Goal: Task Accomplishment & Management: Manage account settings

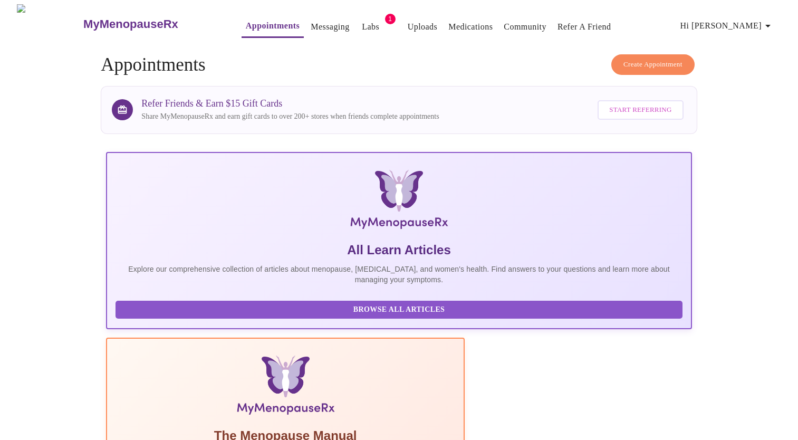
click at [754, 18] on span "Hi [PERSON_NAME]" at bounding box center [728, 25] width 94 height 15
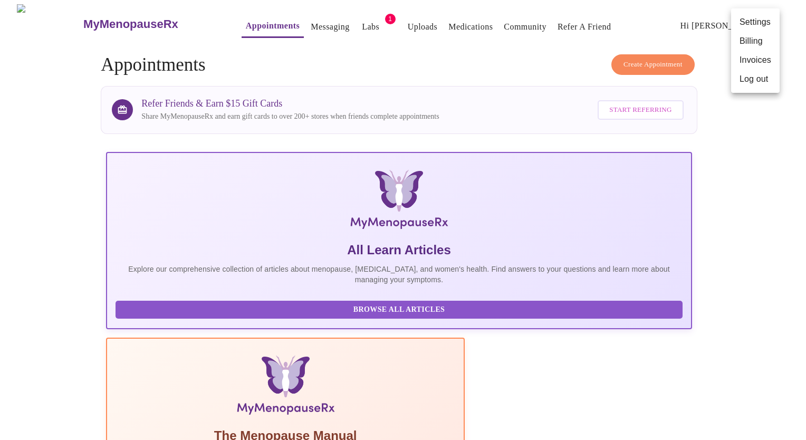
click at [345, 20] on div at bounding box center [403, 220] width 806 height 440
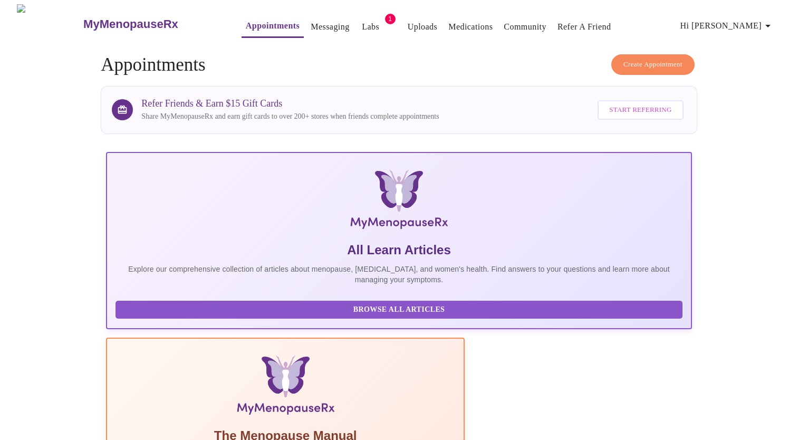
click at [358, 20] on span "Labs" at bounding box center [370, 27] width 25 height 15
click at [362, 22] on link "Labs" at bounding box center [370, 27] width 17 height 15
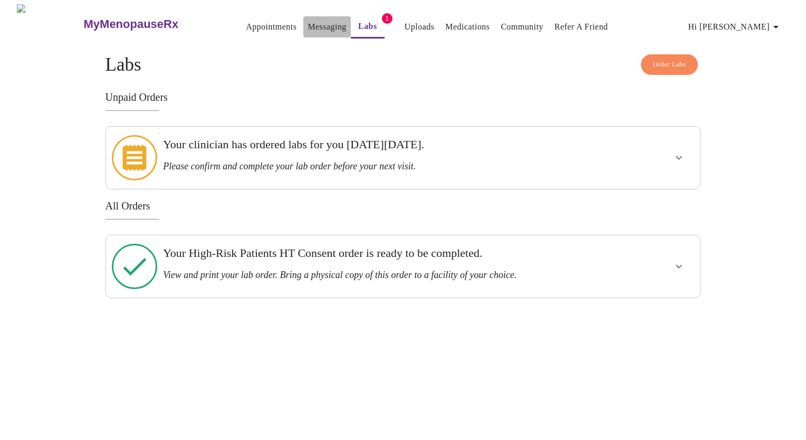
click at [308, 24] on link "Messaging" at bounding box center [327, 27] width 39 height 15
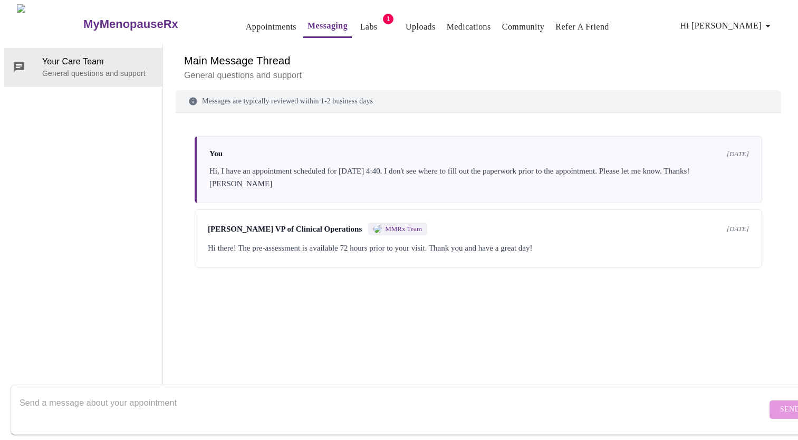
click at [360, 26] on link "Labs" at bounding box center [368, 27] width 17 height 15
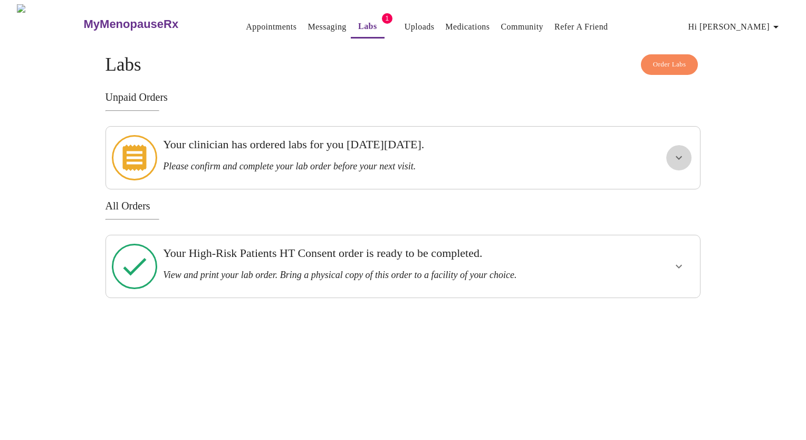
click at [684, 151] on icon "show more" at bounding box center [679, 157] width 13 height 13
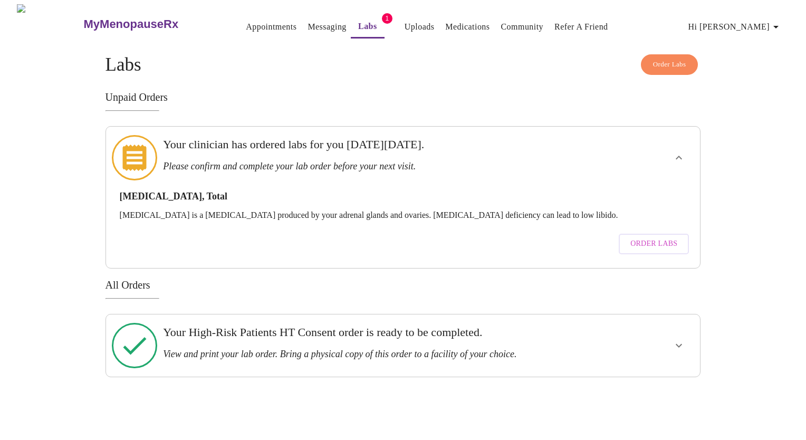
click at [720, 163] on div "Order Labs Labs Unpaid Orders Your clinician has ordered labs for you [DATE][DA…" at bounding box center [402, 215] width 675 height 323
click at [246, 26] on link "Appointments" at bounding box center [271, 27] width 51 height 15
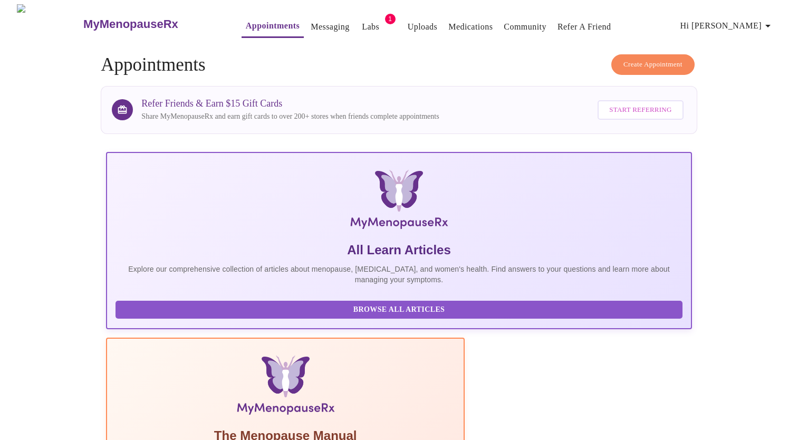
click at [362, 20] on link "Labs" at bounding box center [370, 27] width 17 height 15
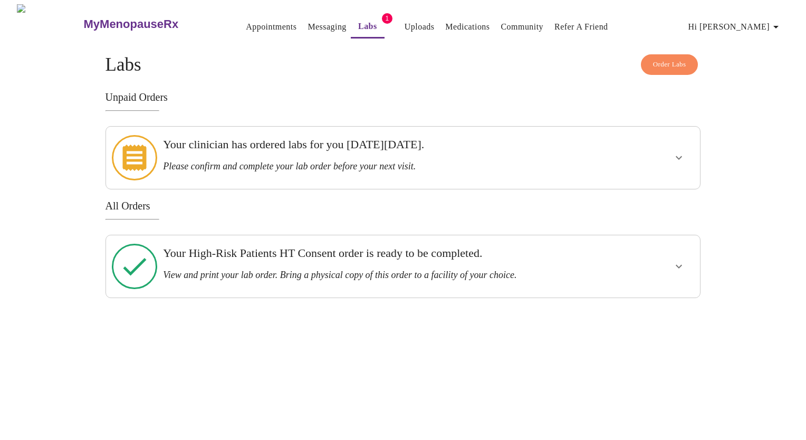
click at [641, 149] on div at bounding box center [647, 158] width 98 height 54
click at [681, 151] on icon "show more" at bounding box center [679, 157] width 13 height 13
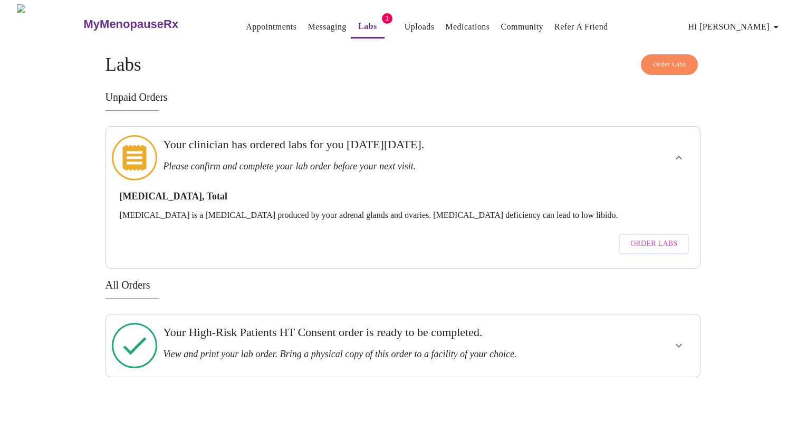
click at [640, 237] on span "Order Labs" at bounding box center [653, 243] width 47 height 13
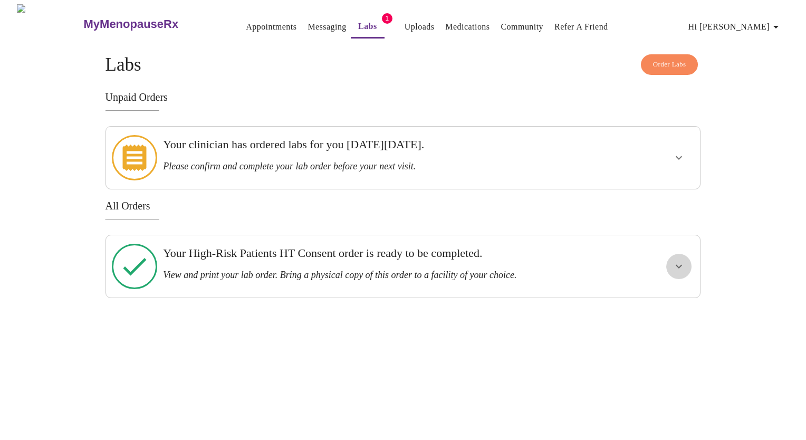
click at [681, 260] on icon "show more" at bounding box center [679, 266] width 13 height 13
click at [650, 298] on span "View Order" at bounding box center [653, 304] width 47 height 13
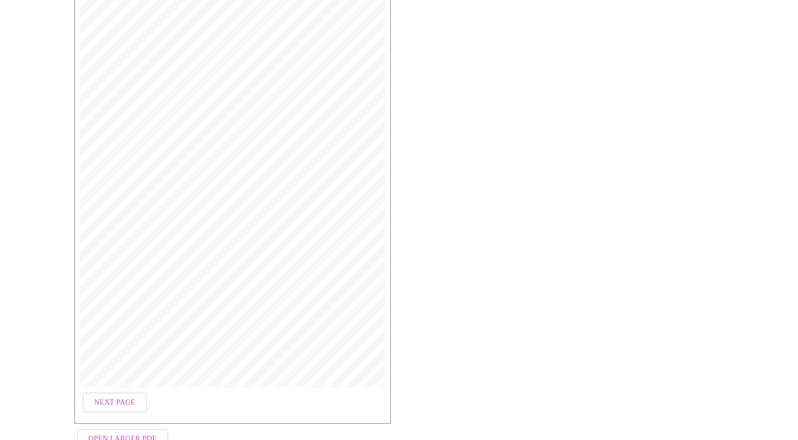
scroll to position [243, 0]
click at [117, 401] on span "Open Larger PDF" at bounding box center [123, 407] width 68 height 13
click at [122, 369] on span "Next Page" at bounding box center [114, 371] width 41 height 13
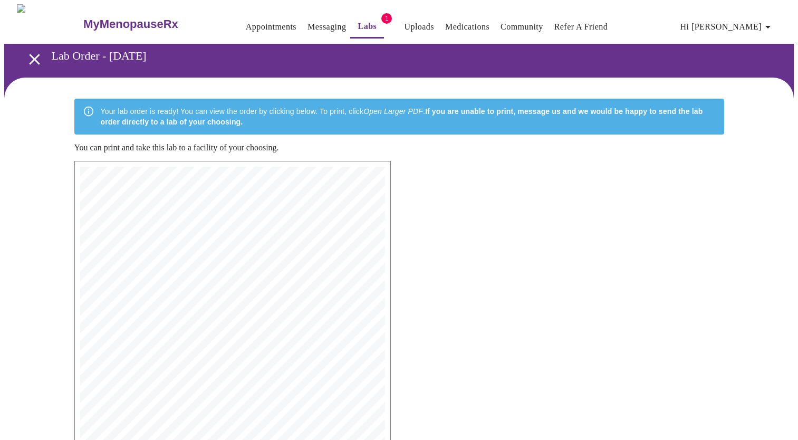
click at [164, 202] on span "Patient Signature: _________________________________________ Date: ____________…" at bounding box center [200, 202] width 196 height 5
click at [172, 200] on span "Patient Signature: _________________________________________ Date: ____________…" at bounding box center [200, 202] width 196 height 5
click at [173, 200] on span "Patient Signature: _________________________________________ Date: ____________…" at bounding box center [200, 202] width 196 height 5
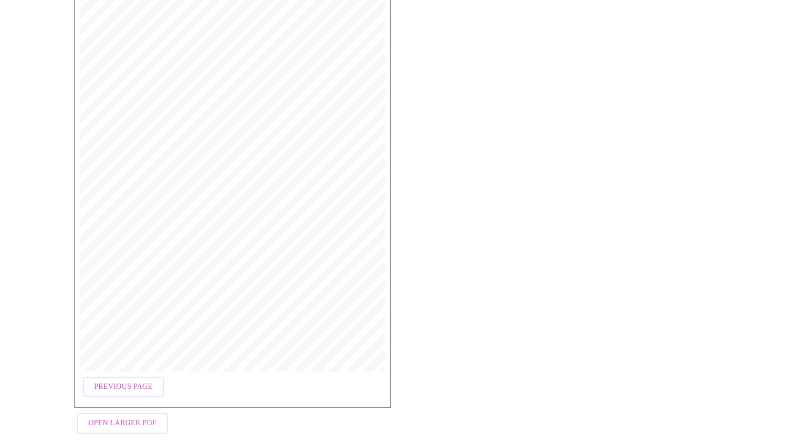
scroll to position [243, 0]
click at [126, 365] on span "Previous Page" at bounding box center [123, 371] width 58 height 13
click at [120, 367] on span "Next Page" at bounding box center [114, 371] width 41 height 13
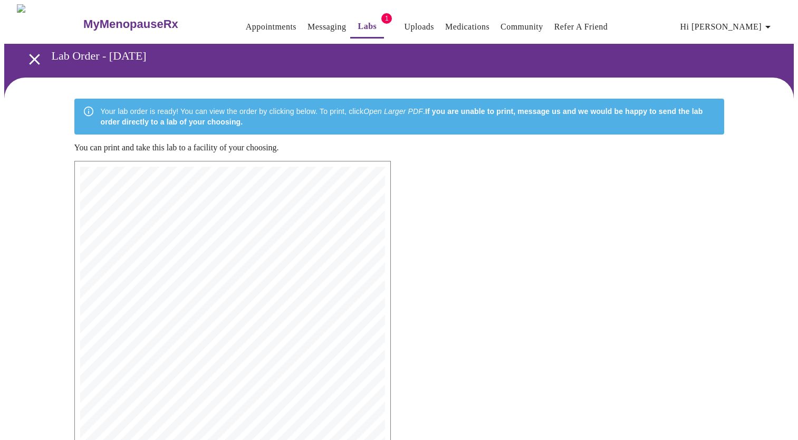
click at [195, 200] on span "Patient Signature: _________________________________________ Date: ____________…" at bounding box center [200, 202] width 196 height 5
click at [172, 200] on span "Patient Signature: _________________________________________ Date: ____________…" at bounding box center [200, 202] width 196 height 5
click at [170, 200] on span "Patient Signature: _________________________________________ Date: ____________…" at bounding box center [200, 202] width 196 height 5
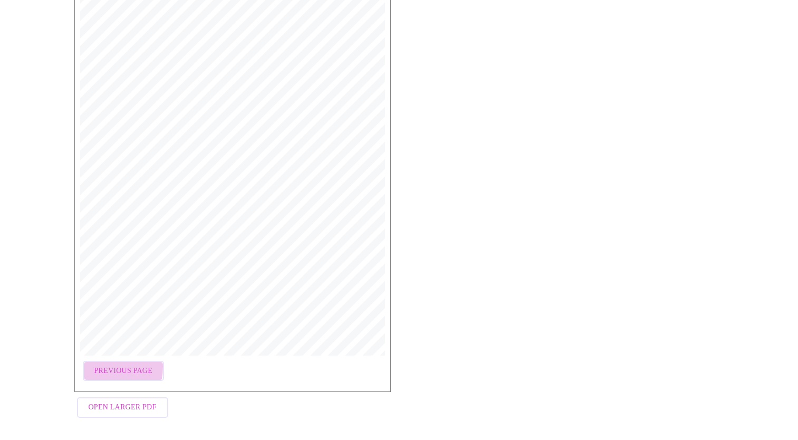
click at [95, 365] on span "Previous Page" at bounding box center [123, 371] width 58 height 13
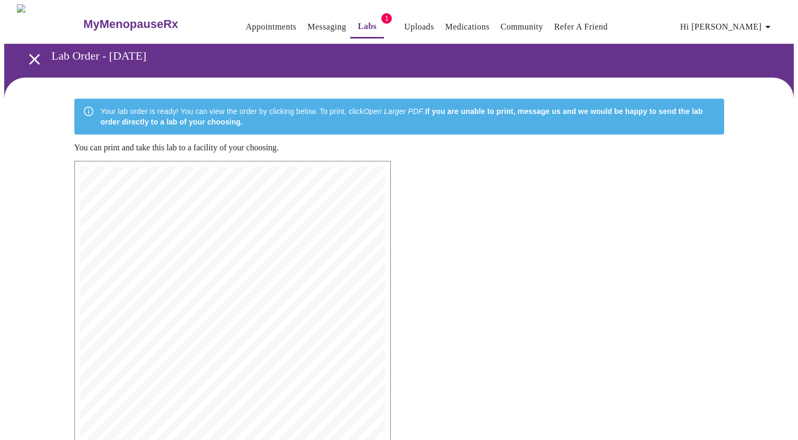
click at [308, 25] on link "Messaging" at bounding box center [327, 27] width 39 height 15
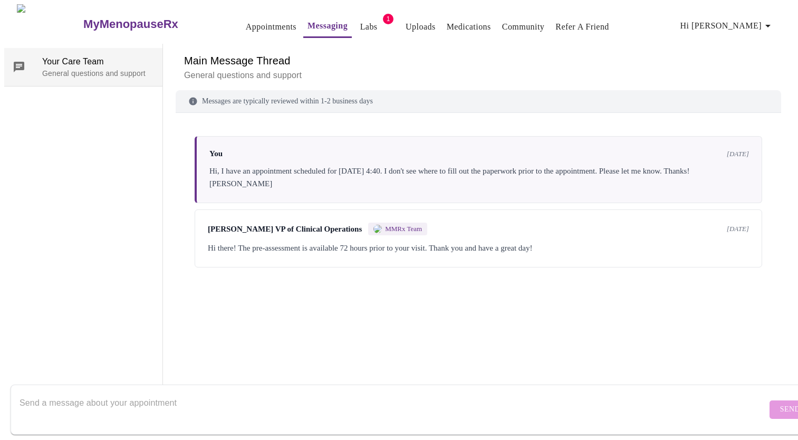
click at [53, 76] on div "Your Care Team General questions and support" at bounding box center [83, 67] width 158 height 38
click at [70, 56] on span "Your Care Team" at bounding box center [98, 61] width 112 height 13
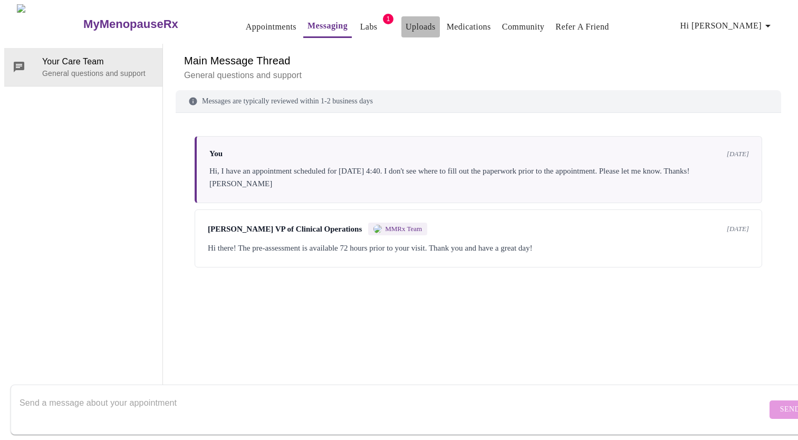
click at [413, 22] on link "Uploads" at bounding box center [421, 27] width 30 height 15
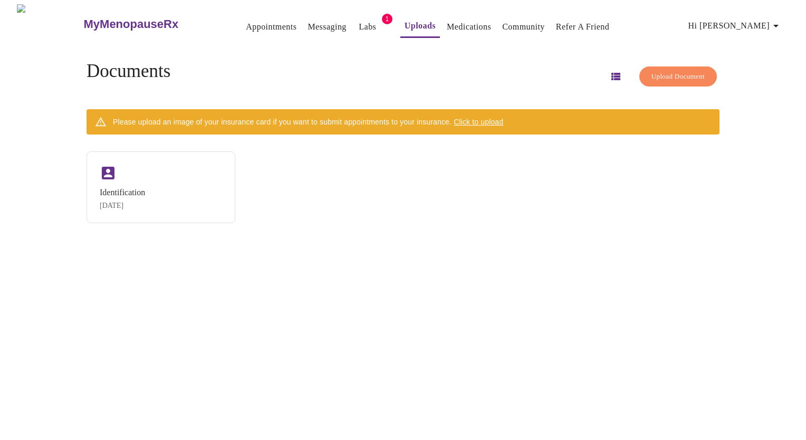
click at [465, 20] on link "Medications" at bounding box center [469, 27] width 44 height 15
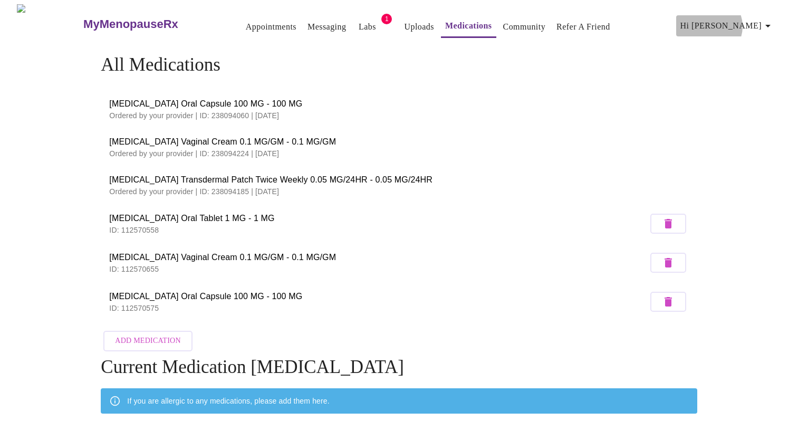
click at [760, 22] on span "Hi [PERSON_NAME]" at bounding box center [728, 25] width 94 height 15
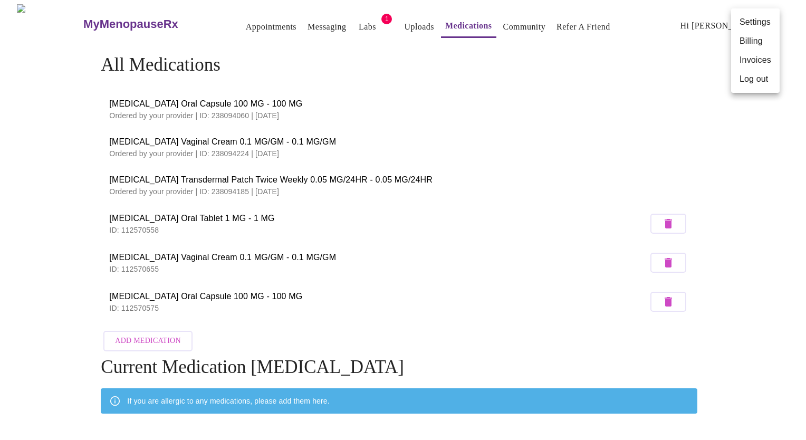
drag, startPoint x: 473, startPoint y: 176, endPoint x: 369, endPoint y: 88, distance: 136.3
click at [473, 176] on div at bounding box center [403, 220] width 806 height 440
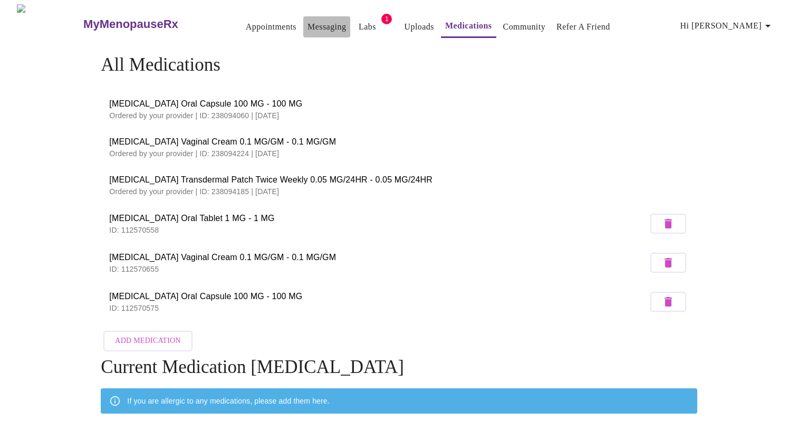
click at [308, 20] on link "Messaging" at bounding box center [327, 27] width 39 height 15
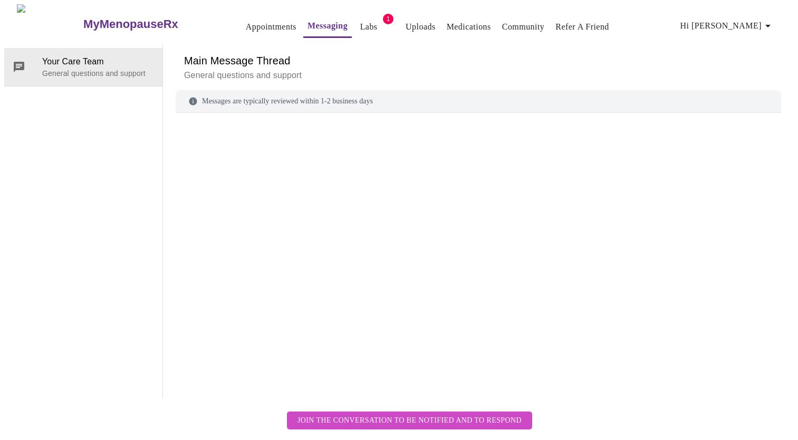
scroll to position [40, 0]
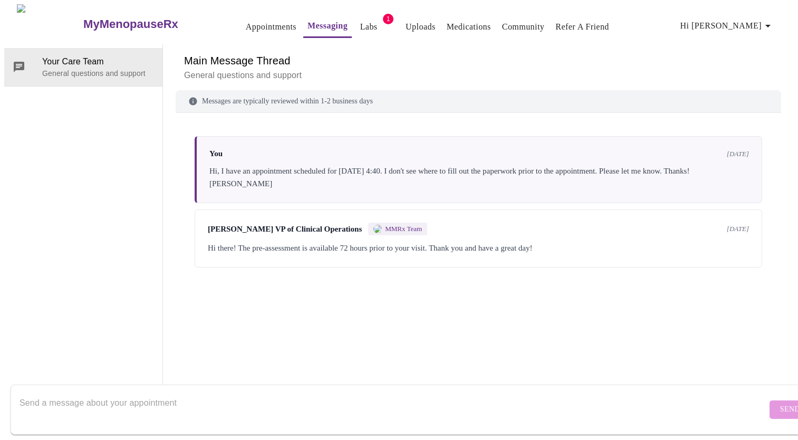
click at [116, 398] on textarea "Send a message about your appointment" at bounding box center [394, 410] width 748 height 34
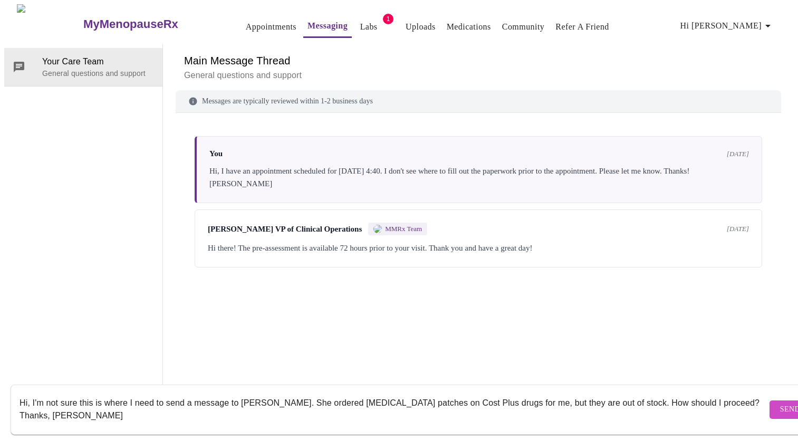
click at [327, 393] on textarea "Hi, I'm not sure this is where I need to send a message to [PERSON_NAME]. She o…" at bounding box center [394, 410] width 748 height 34
click at [356, 393] on textarea "Hi, I'm not sure this is where I need to send a message to [PERSON_NAME]. She o…" at bounding box center [394, 410] width 748 height 34
type textarea "Hi, I'm not sure this is where I need to send a message to [PERSON_NAME]. She o…"
click at [780, 403] on span "Send" at bounding box center [790, 409] width 20 height 13
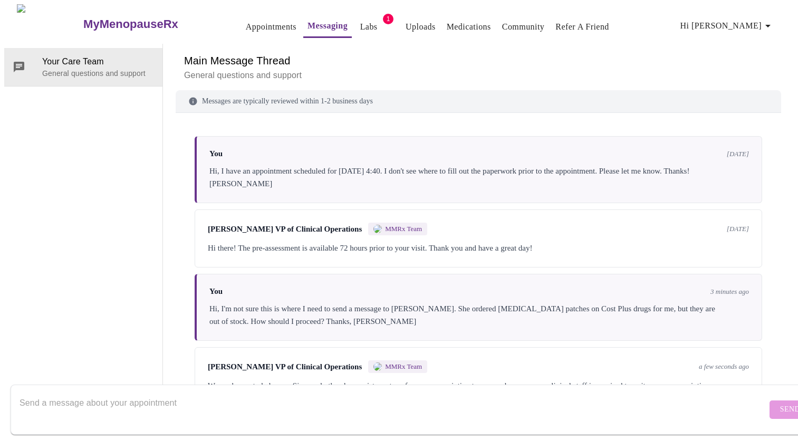
scroll to position [56, 0]
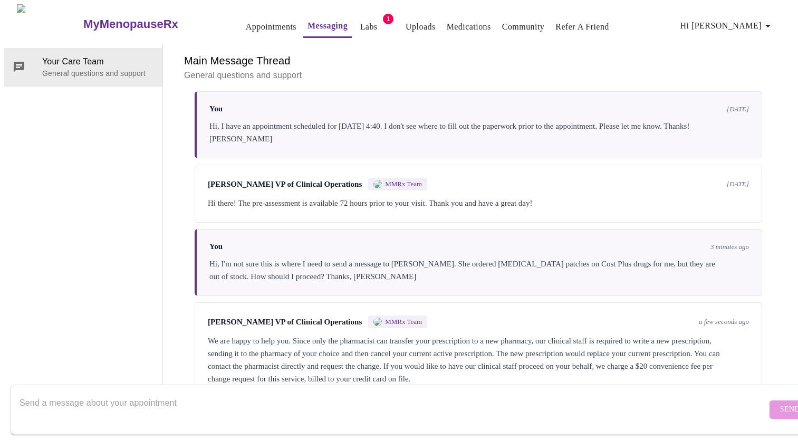
click at [91, 394] on textarea "Send a message about your appointment" at bounding box center [394, 410] width 748 height 34
drag, startPoint x: 218, startPoint y: 389, endPoint x: 215, endPoint y: 395, distance: 6.6
click at [218, 393] on textarea "Thanks. I will contact another pharmacy to see if the out of stock RX can trans…" at bounding box center [394, 410] width 748 height 34
drag, startPoint x: 316, startPoint y: 396, endPoint x: 243, endPoint y: 395, distance: 72.8
click at [243, 395] on textarea "Thanks. I will contact another pharmacy to see if they can out of stock RX can …" at bounding box center [394, 410] width 748 height 34
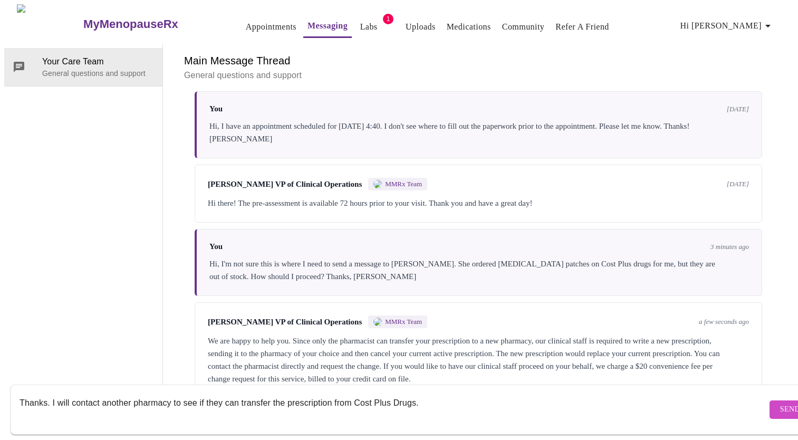
click at [431, 395] on textarea "Thanks. I will contact another pharmacy to see if they can transfer the prescri…" at bounding box center [394, 410] width 748 height 34
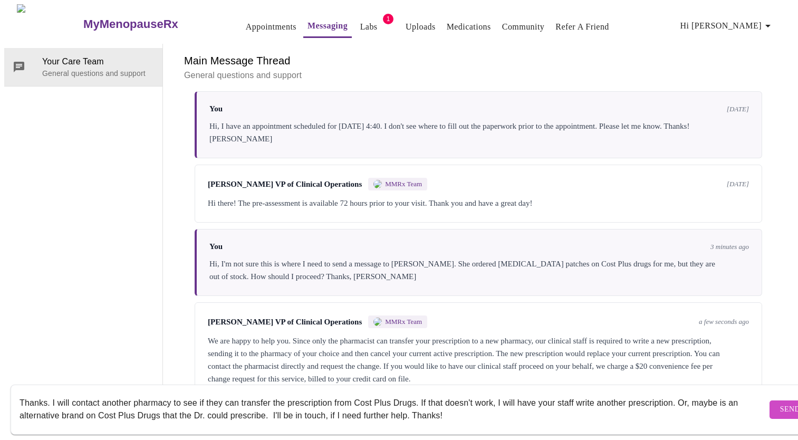
type textarea "Thanks. I will contact another pharmacy to see if they can transfer the prescri…"
click at [780, 403] on span "Send" at bounding box center [790, 409] width 20 height 13
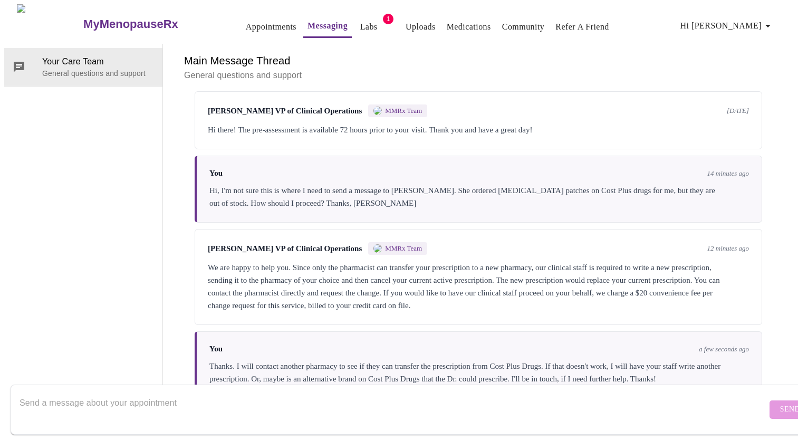
scroll to position [0, 0]
click at [745, 21] on span "Hi [PERSON_NAME]" at bounding box center [728, 25] width 94 height 15
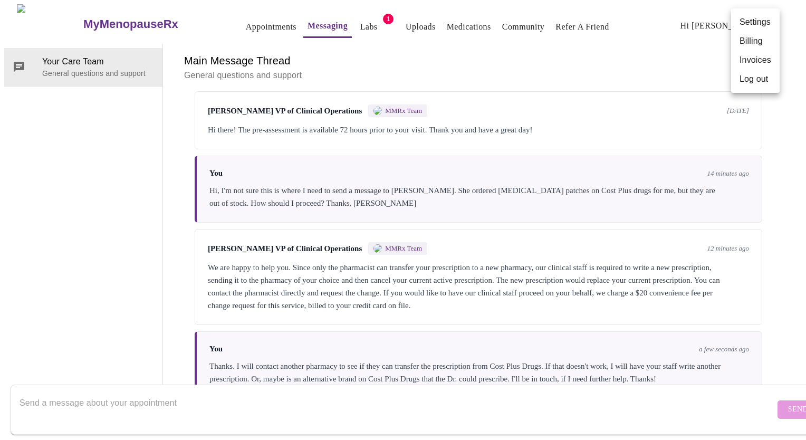
click at [747, 82] on li "Log out" at bounding box center [755, 79] width 49 height 19
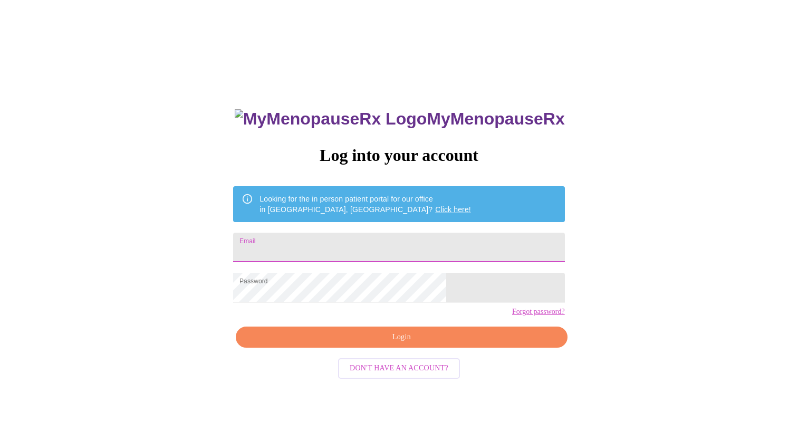
click at [340, 250] on input "Email" at bounding box center [398, 248] width 331 height 30
type input "[EMAIL_ADDRESS][DOMAIN_NAME]"
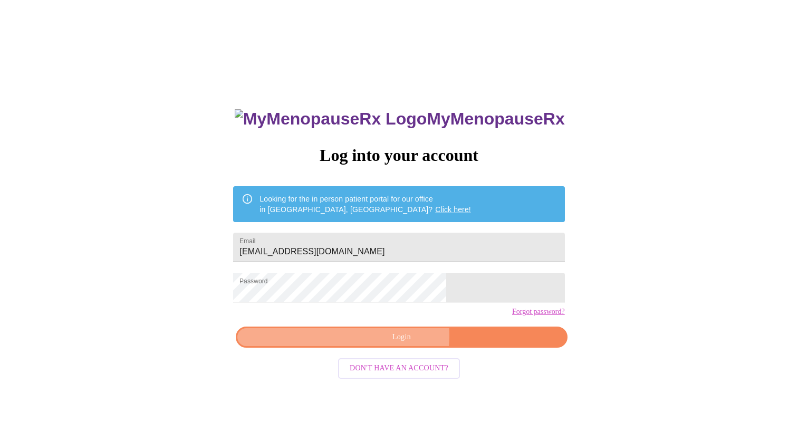
click at [389, 344] on span "Login" at bounding box center [401, 337] width 307 height 13
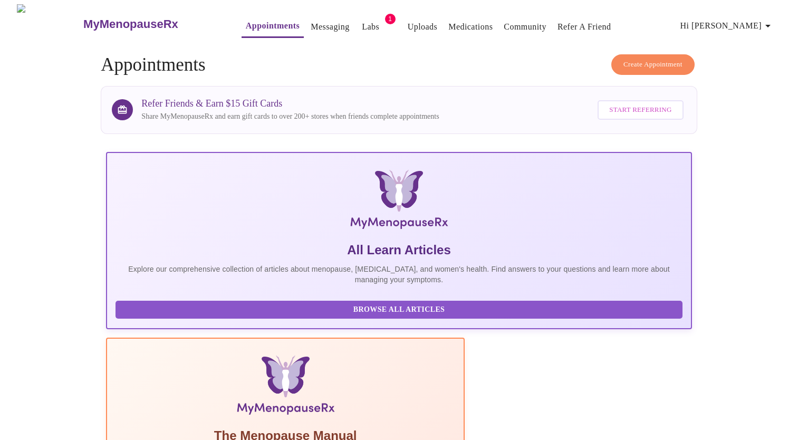
click at [354, 20] on button "Labs" at bounding box center [371, 26] width 34 height 21
click at [362, 22] on link "Labs" at bounding box center [370, 27] width 17 height 15
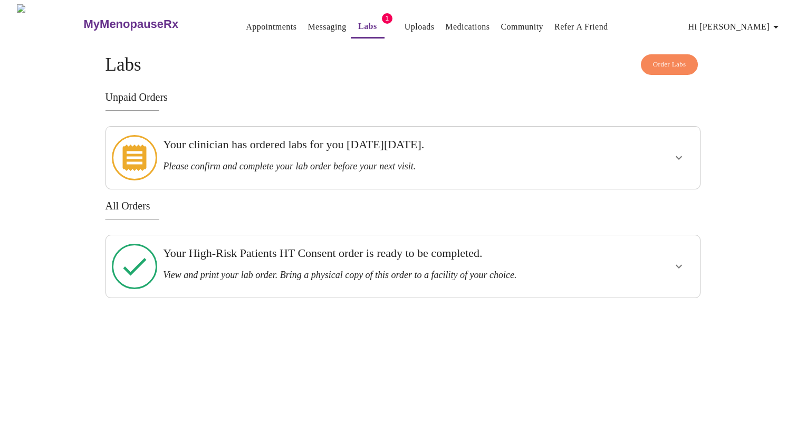
click at [654, 158] on div at bounding box center [647, 158] width 98 height 54
click at [671, 152] on button "show more" at bounding box center [678, 157] width 25 height 25
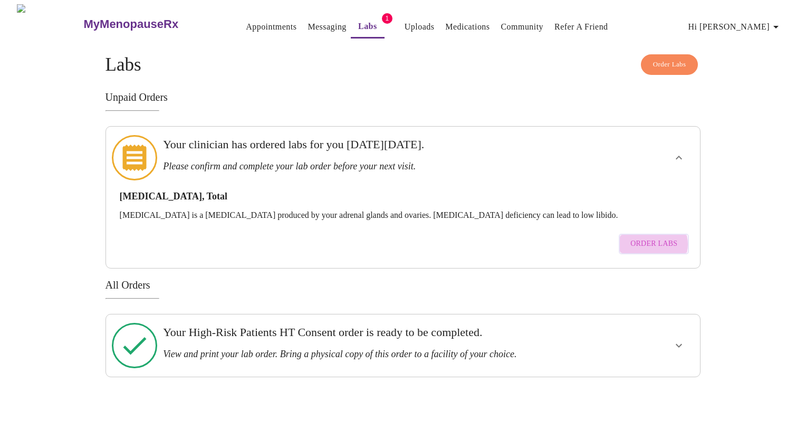
click at [653, 237] on span "Order Labs" at bounding box center [653, 243] width 47 height 13
